Goal: Use online tool/utility: Utilize a website feature to perform a specific function

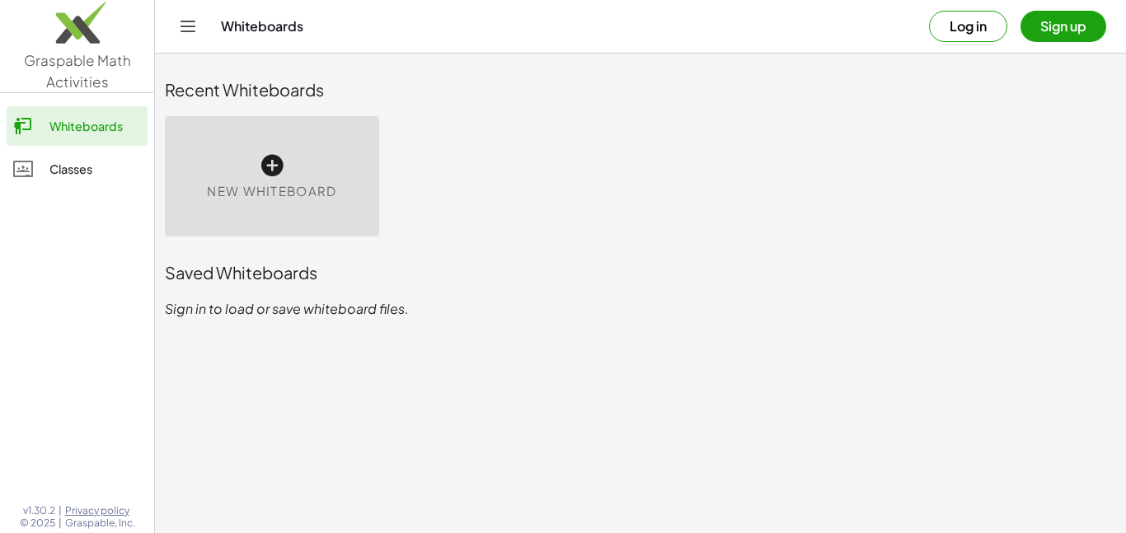
click at [318, 176] on div "New Whiteboard" at bounding box center [272, 176] width 214 height 120
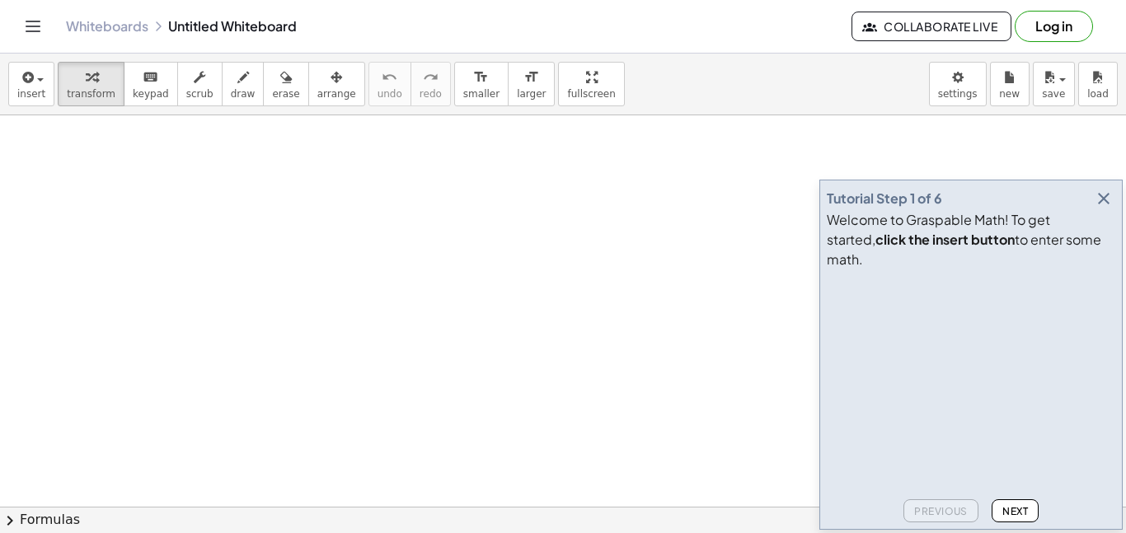
click at [1107, 209] on icon "button" at bounding box center [1104, 199] width 20 height 20
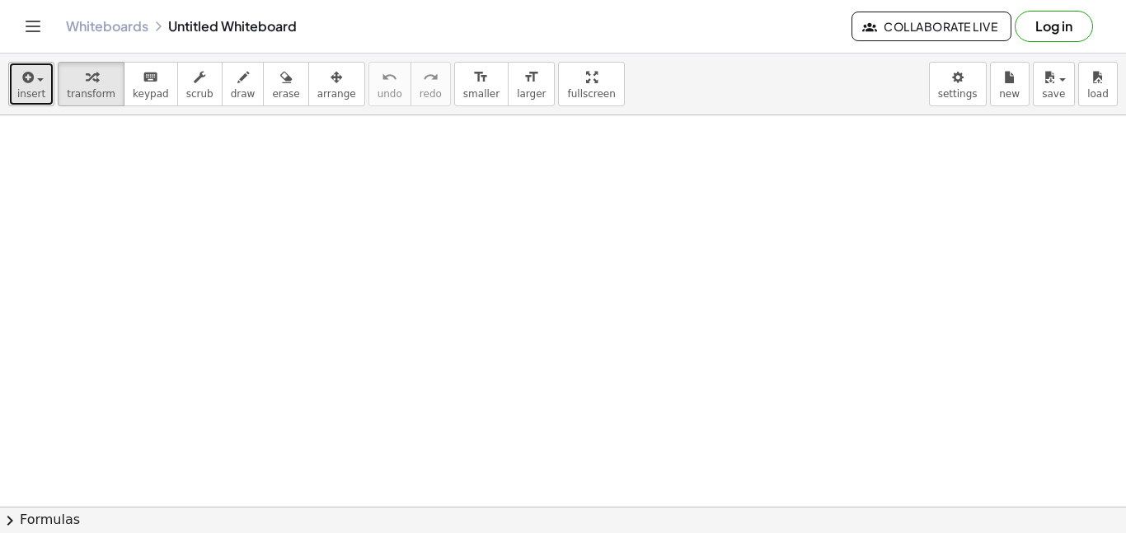
click at [22, 82] on icon "button" at bounding box center [26, 78] width 15 height 20
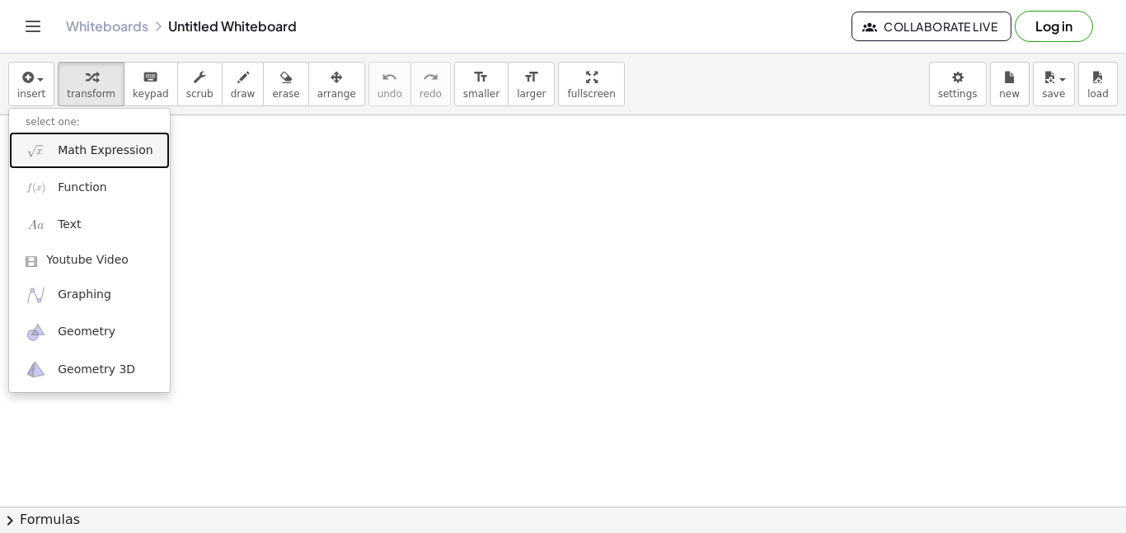
click at [138, 157] on span "Math Expression" at bounding box center [105, 151] width 95 height 16
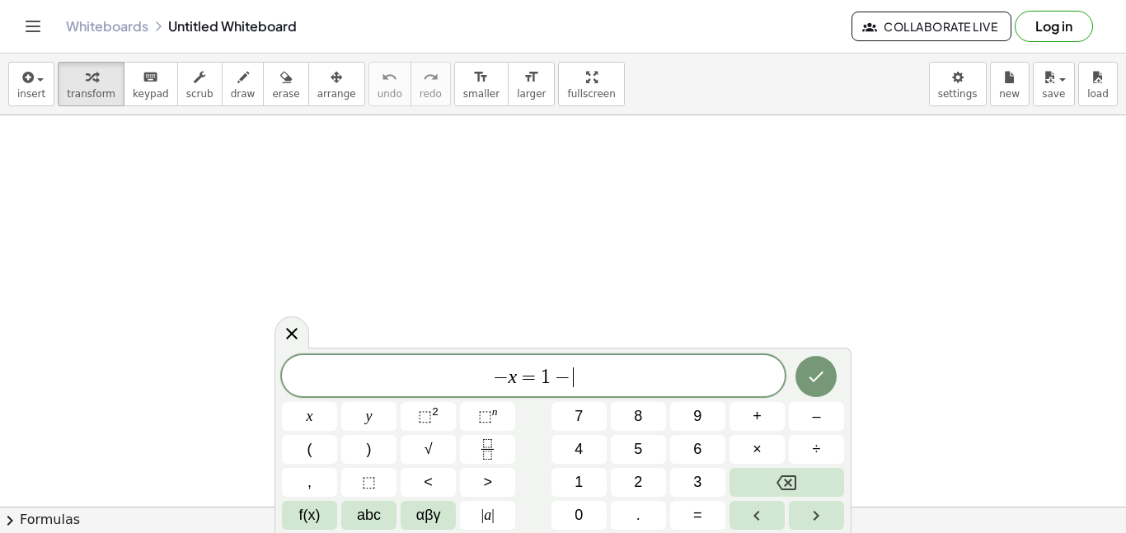
scroll to position [6, 0]
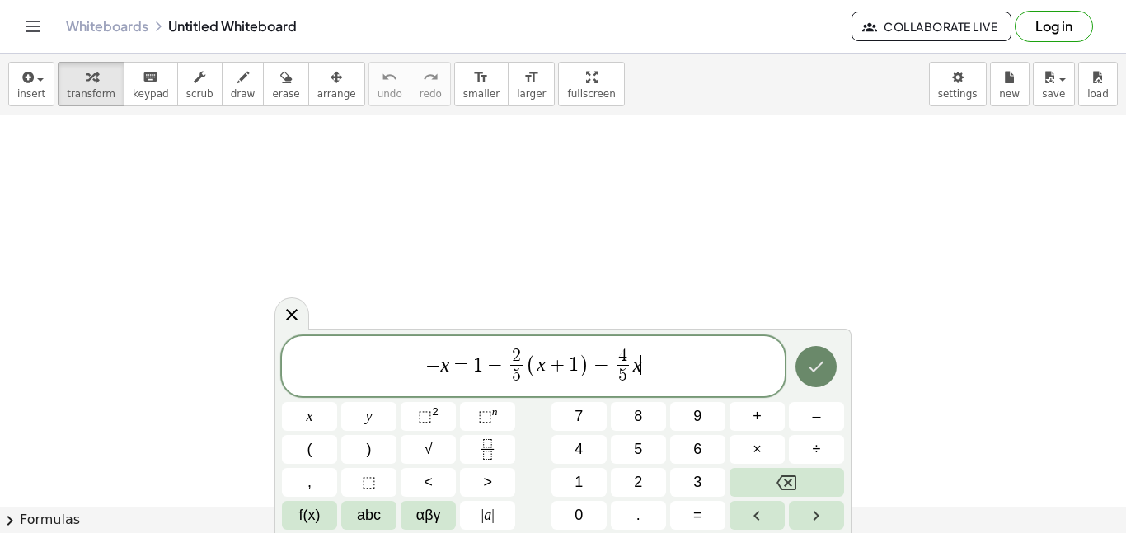
click at [814, 355] on button "Done" at bounding box center [815, 366] width 41 height 41
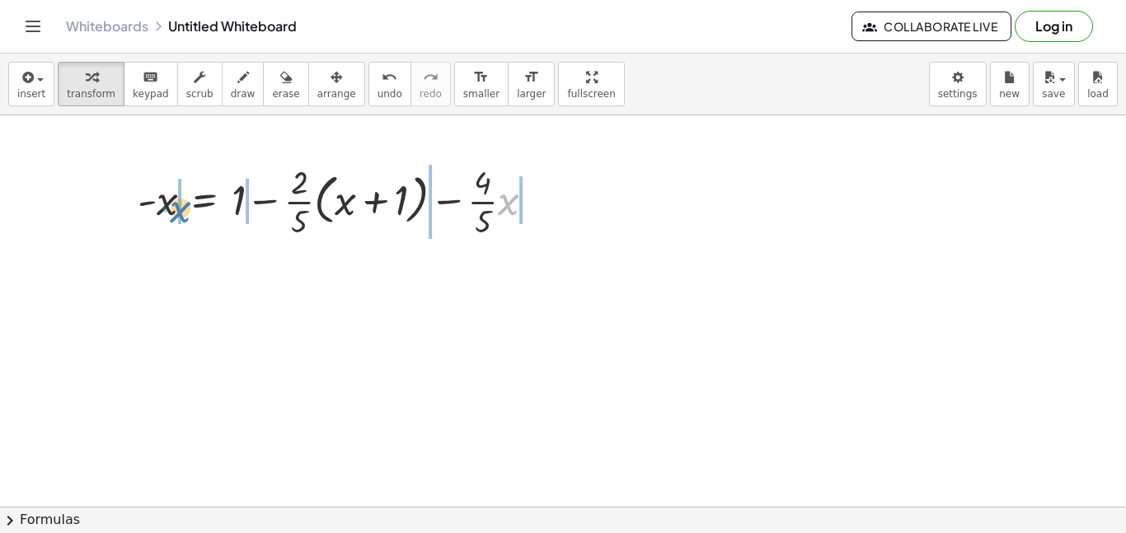
drag, startPoint x: 506, startPoint y: 209, endPoint x: 175, endPoint y: 216, distance: 331.5
click at [175, 216] on div at bounding box center [342, 200] width 427 height 82
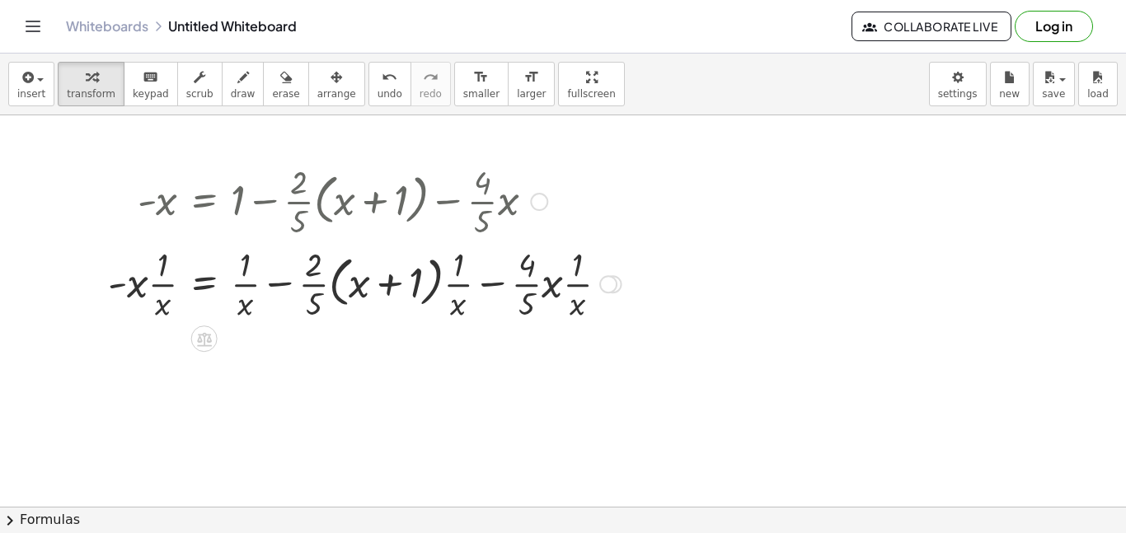
click at [162, 279] on div at bounding box center [365, 283] width 530 height 82
click at [147, 284] on div at bounding box center [365, 283] width 530 height 82
click at [137, 282] on div at bounding box center [365, 283] width 530 height 82
click at [155, 285] on div at bounding box center [365, 283] width 530 height 82
click at [159, 308] on div at bounding box center [365, 283] width 530 height 82
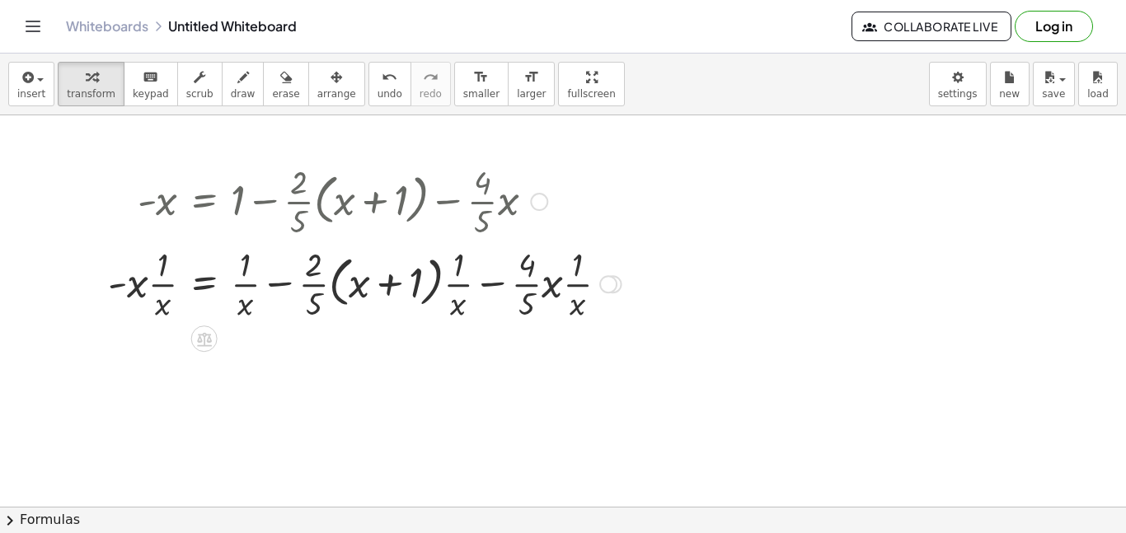
click at [159, 308] on div at bounding box center [365, 283] width 530 height 82
click at [129, 289] on div at bounding box center [365, 283] width 530 height 82
click at [122, 287] on div at bounding box center [365, 283] width 530 height 82
click at [131, 289] on div at bounding box center [365, 283] width 530 height 82
click at [378, 93] on span "undo" at bounding box center [390, 94] width 25 height 12
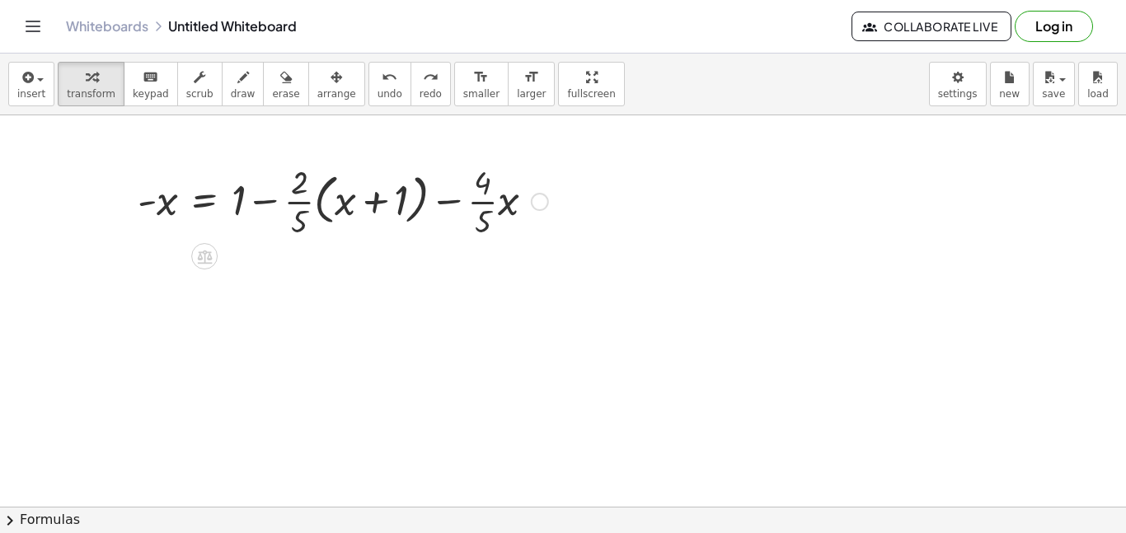
click at [324, 209] on div at bounding box center [342, 200] width 427 height 82
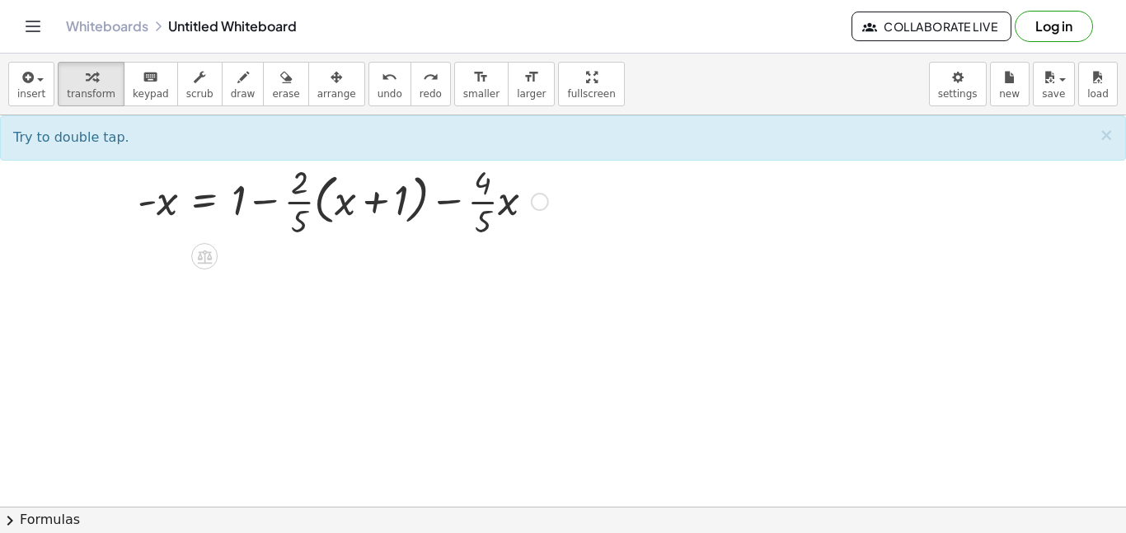
click at [348, 203] on div at bounding box center [342, 200] width 427 height 82
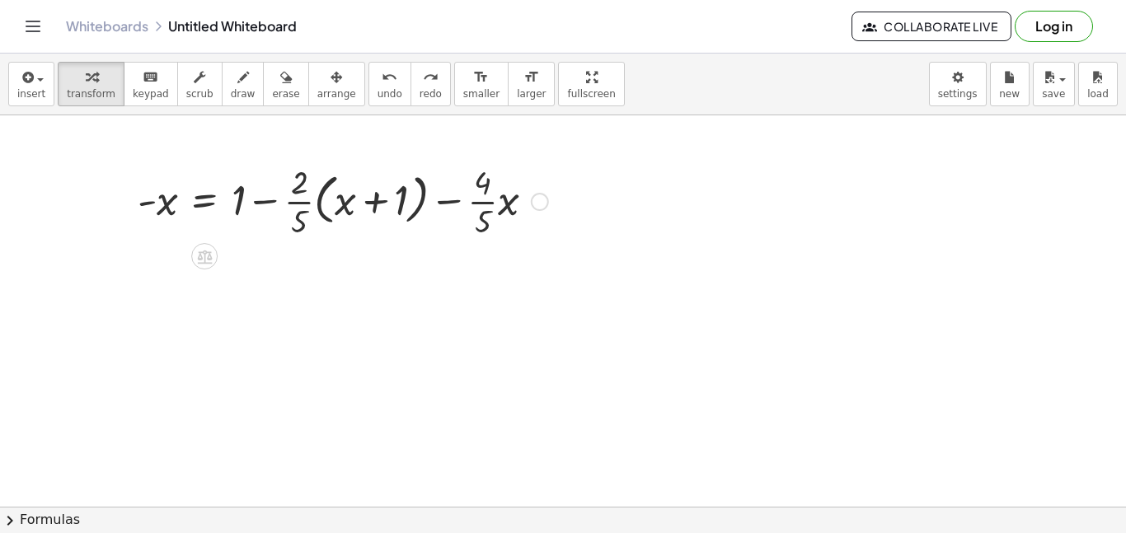
click at [275, 205] on div at bounding box center [342, 200] width 427 height 82
click at [298, 205] on div at bounding box center [342, 200] width 427 height 82
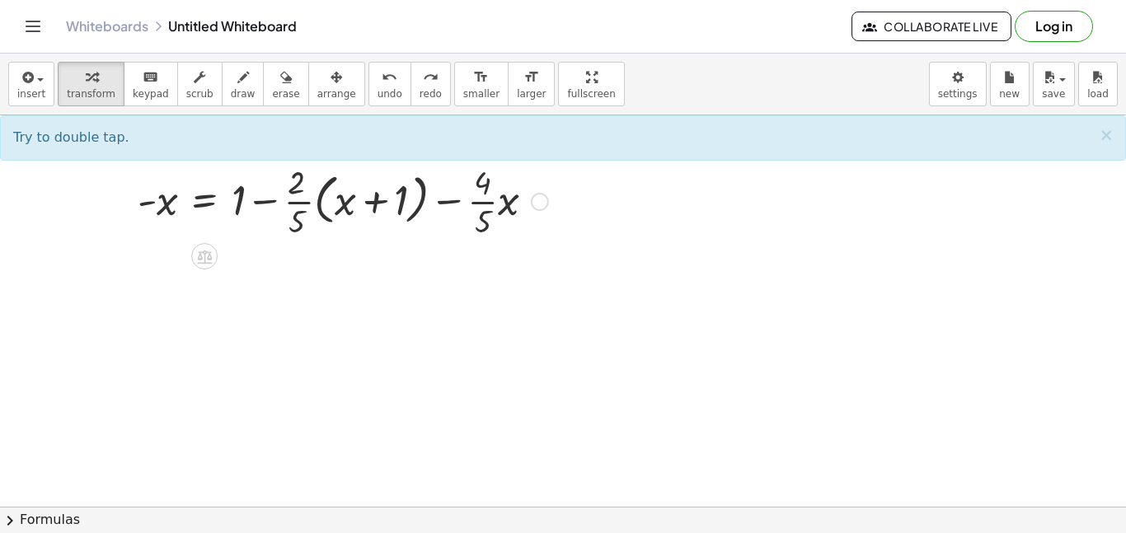
click at [298, 205] on div at bounding box center [342, 200] width 427 height 82
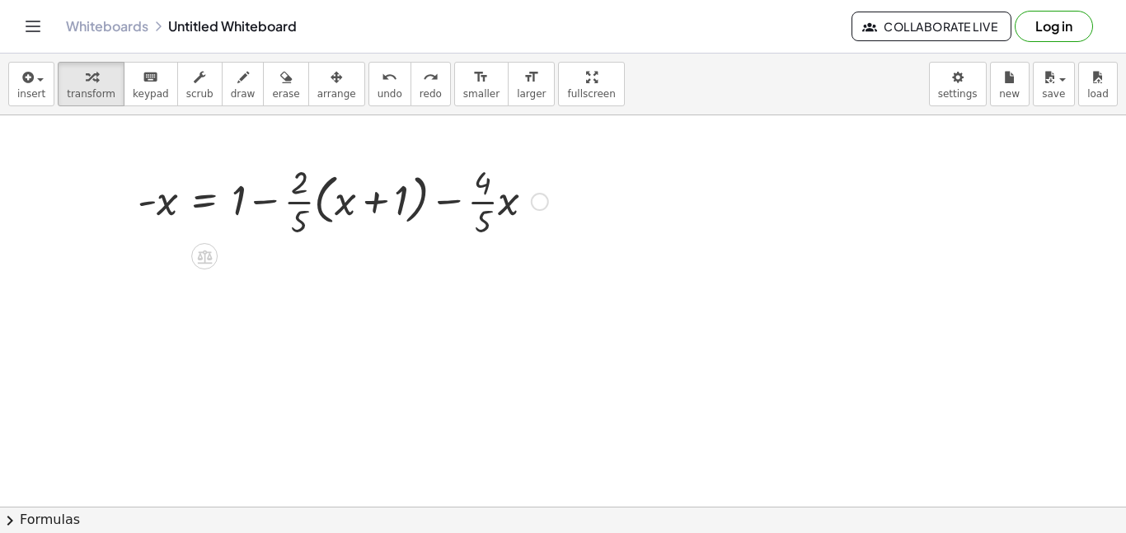
click at [298, 205] on div at bounding box center [342, 200] width 427 height 82
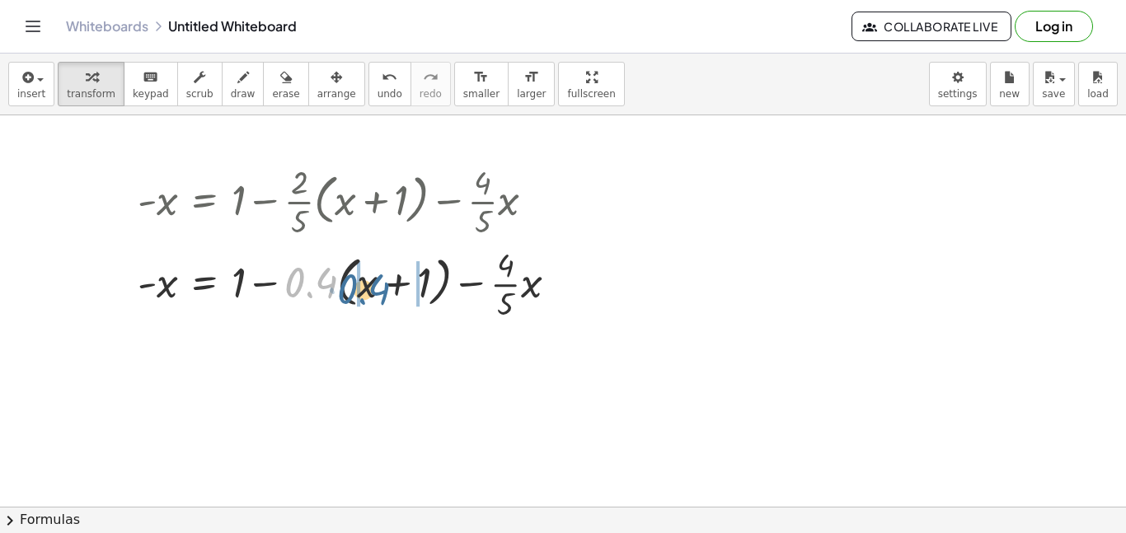
drag, startPoint x: 308, startPoint y: 281, endPoint x: 363, endPoint y: 288, distance: 54.8
click at [363, 288] on div at bounding box center [353, 283] width 449 height 82
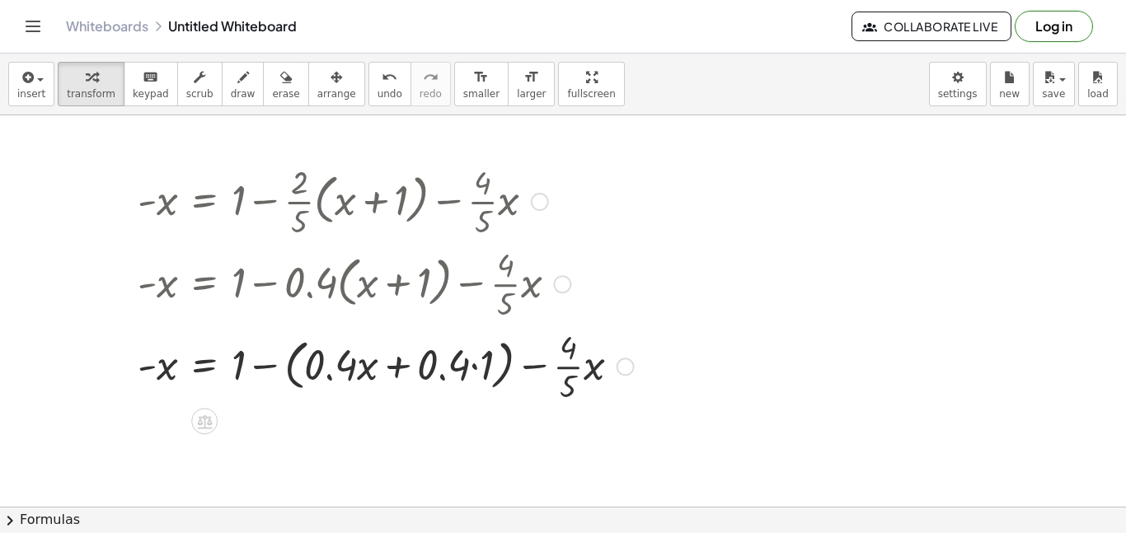
click at [356, 375] on div at bounding box center [385, 365] width 513 height 82
click at [265, 367] on div at bounding box center [385, 365] width 513 height 82
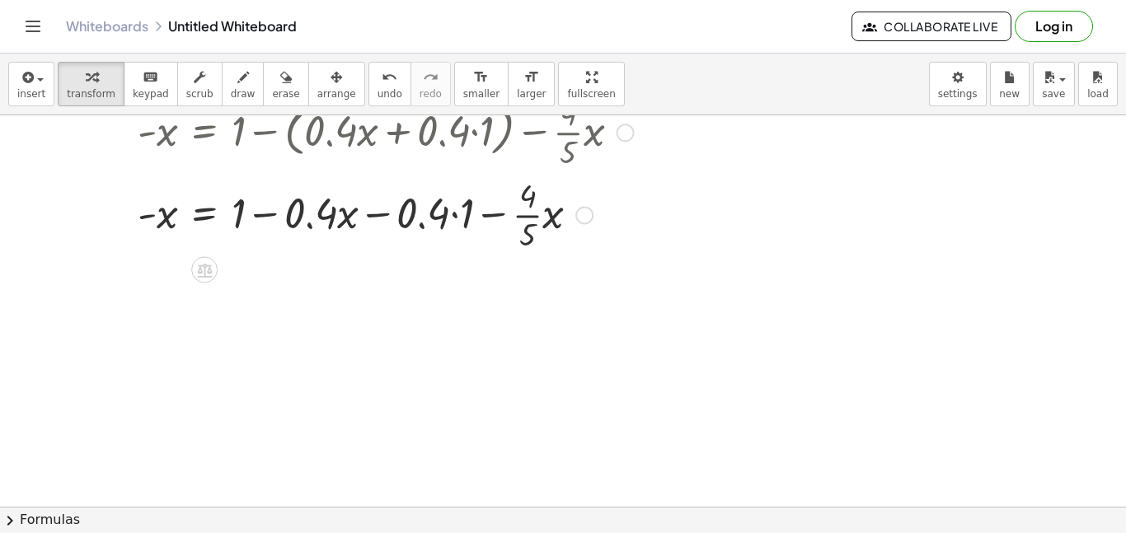
scroll to position [237, 0]
click at [460, 216] on div at bounding box center [385, 211] width 513 height 82
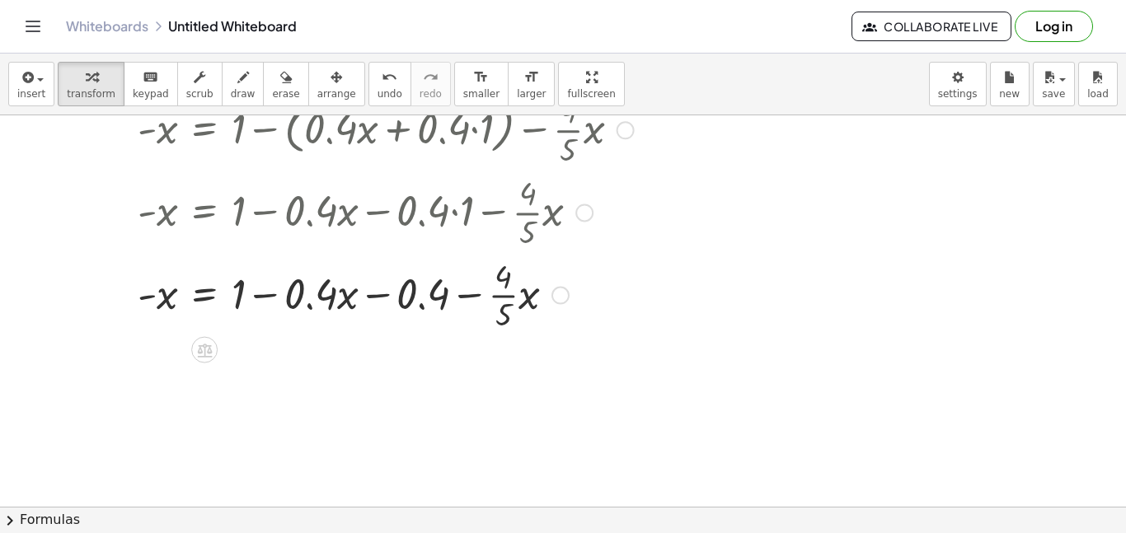
click at [422, 284] on div at bounding box center [385, 294] width 513 height 82
click at [416, 295] on div at bounding box center [385, 294] width 513 height 82
click at [422, 308] on div at bounding box center [385, 294] width 513 height 82
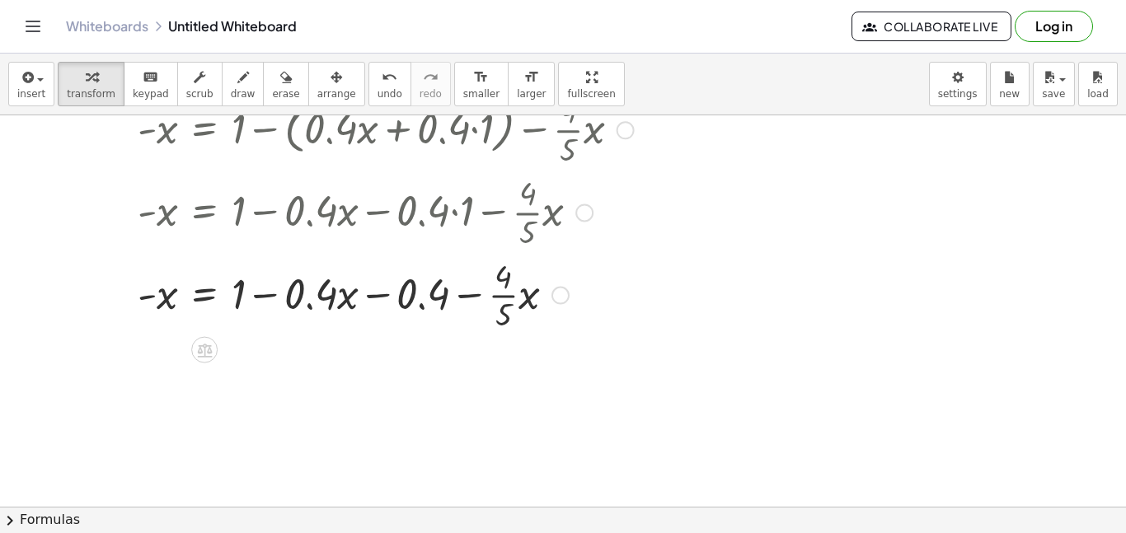
click at [422, 308] on div at bounding box center [385, 294] width 513 height 82
click at [434, 303] on div at bounding box center [385, 294] width 513 height 82
drag, startPoint x: 378, startPoint y: 296, endPoint x: 227, endPoint y: 307, distance: 151.2
click at [227, 307] on div at bounding box center [385, 294] width 513 height 82
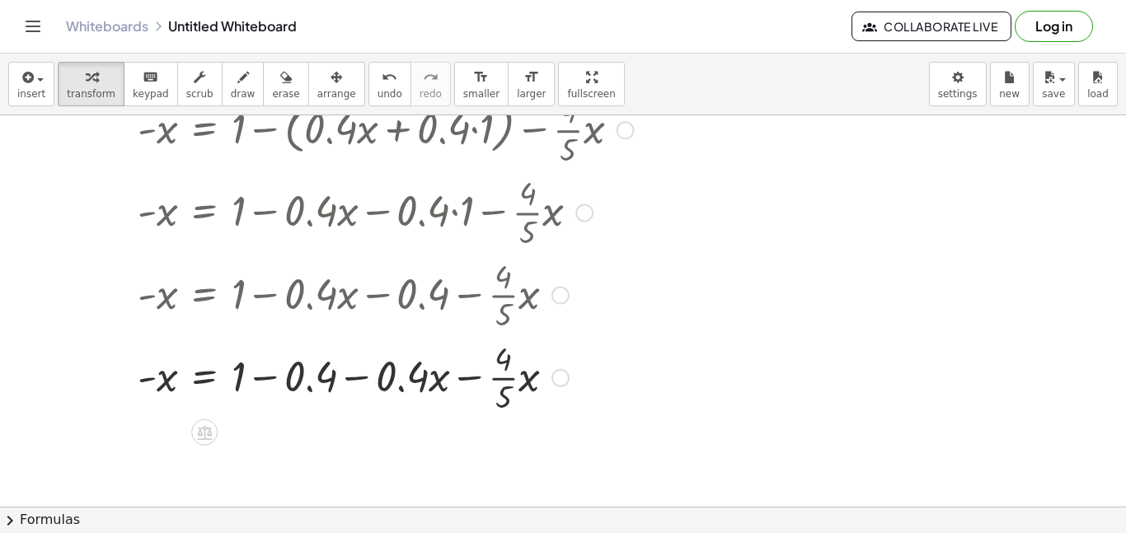
click at [268, 312] on div at bounding box center [385, 294] width 513 height 82
click at [271, 383] on div at bounding box center [385, 377] width 513 height 82
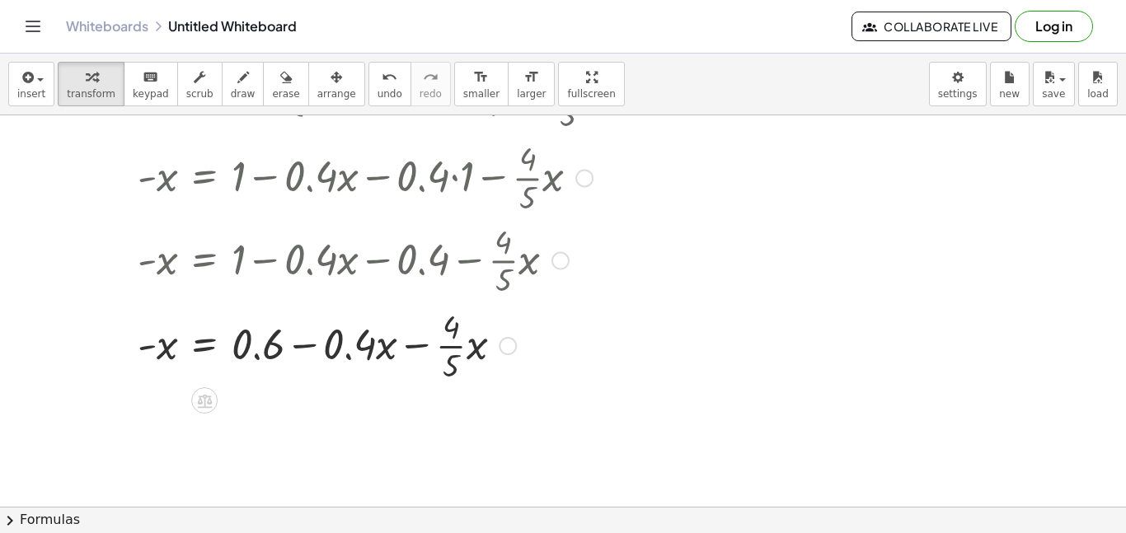
scroll to position [323, 0]
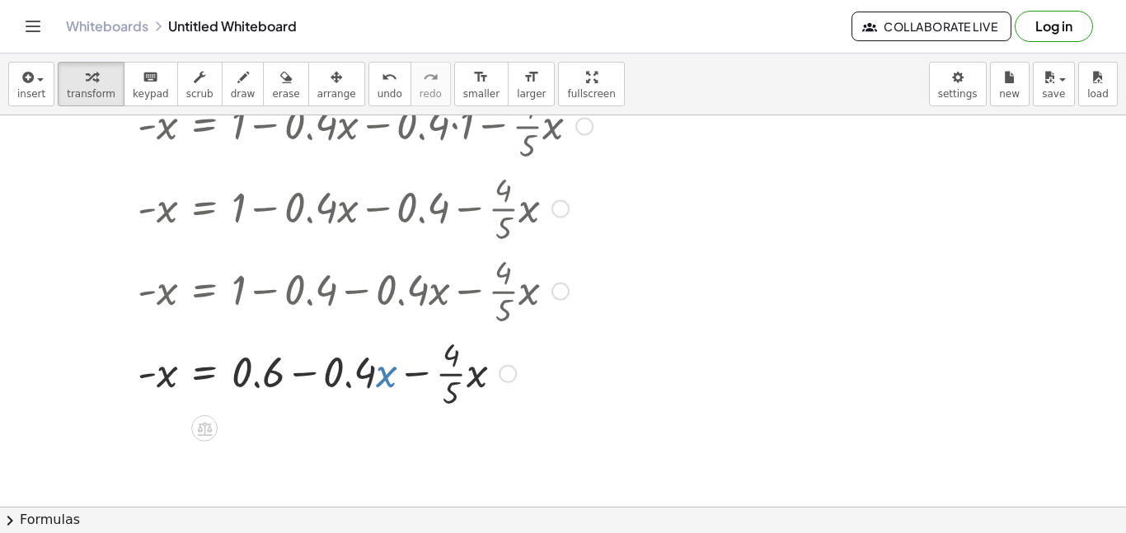
click at [385, 384] on div at bounding box center [385, 372] width 513 height 82
click at [402, 397] on div at bounding box center [385, 372] width 513 height 82
click at [405, 378] on div at bounding box center [385, 372] width 513 height 82
click at [411, 377] on div at bounding box center [385, 372] width 513 height 82
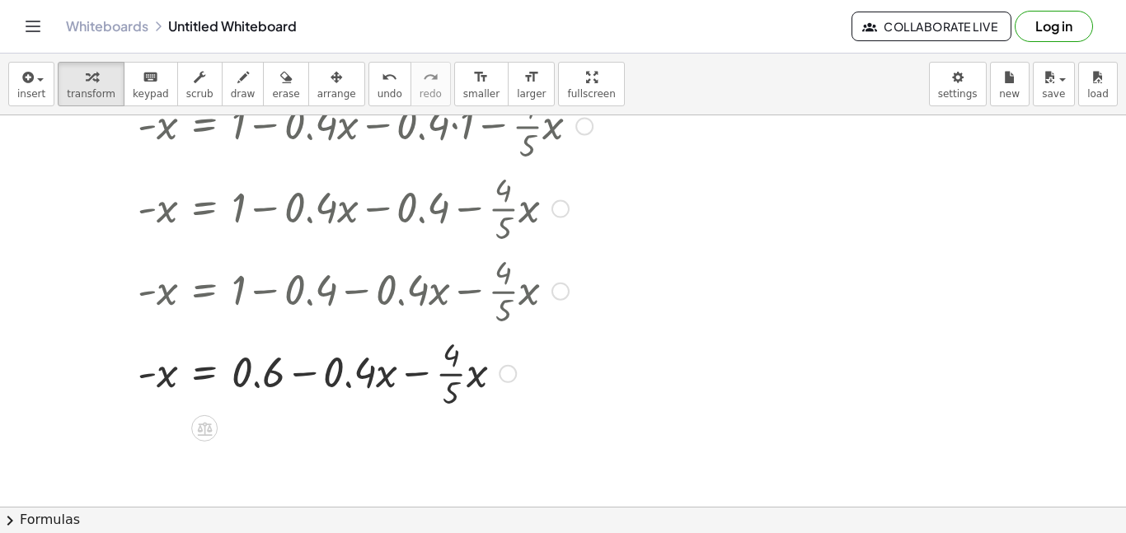
click at [411, 377] on div at bounding box center [385, 372] width 513 height 82
drag, startPoint x: 411, startPoint y: 378, endPoint x: 116, endPoint y: 388, distance: 295.3
click at [116, 388] on div "- x = + 1 − · · 2 · 5 · ( + x + 1 ) − · · 4 · 5 · x - x = + 1 − · 0.4 · ( + x +…" at bounding box center [379, 125] width 533 height 586
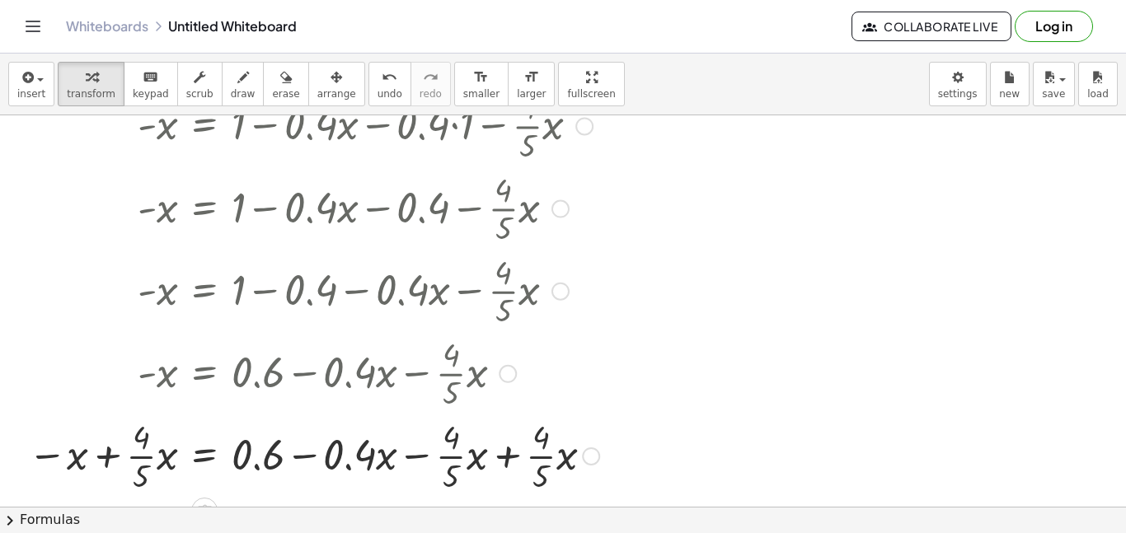
click at [113, 449] on div at bounding box center [331, 455] width 622 height 82
click at [106, 459] on div at bounding box center [331, 455] width 622 height 82
click at [694, 315] on div at bounding box center [563, 183] width 1126 height 783
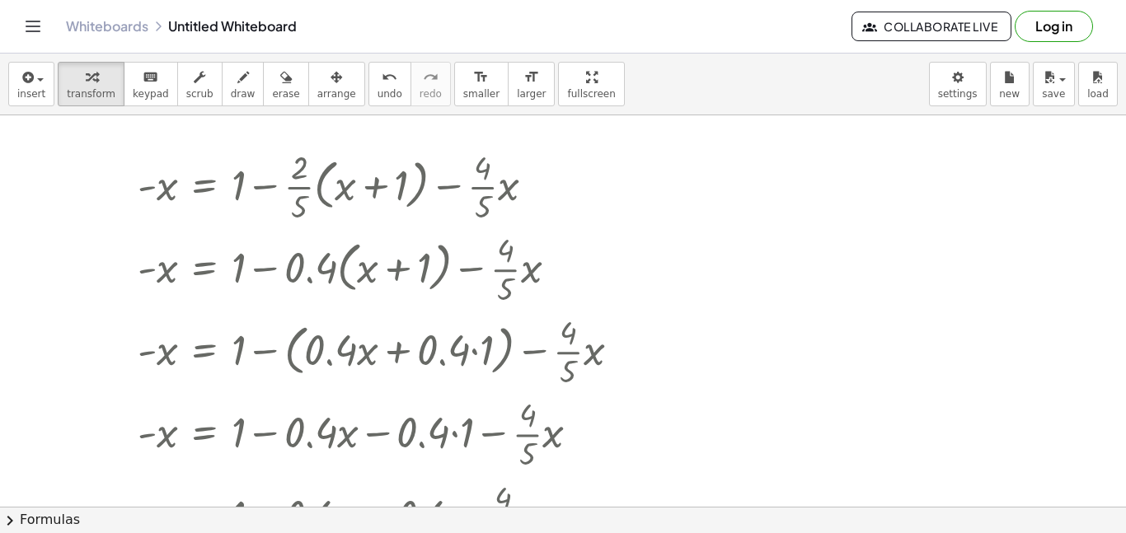
scroll to position [0, 0]
